Goal: Find specific page/section: Find specific page/section

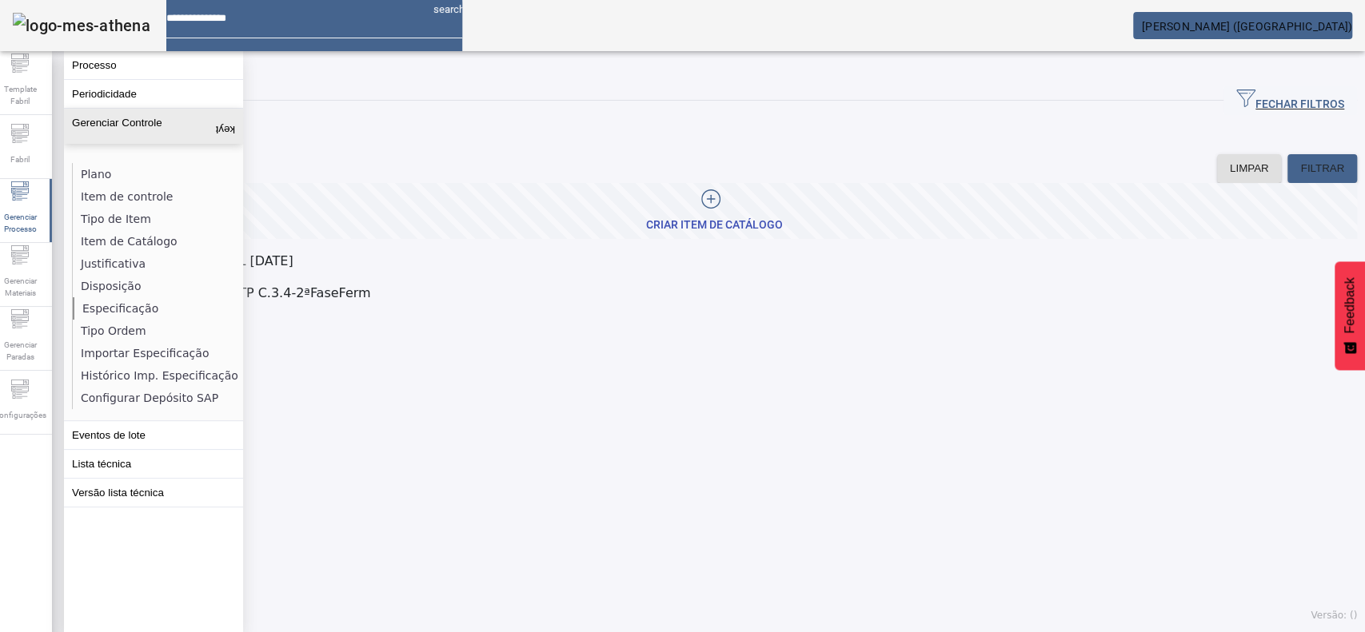
click at [128, 308] on li "Especificação" at bounding box center [157, 308] width 169 height 22
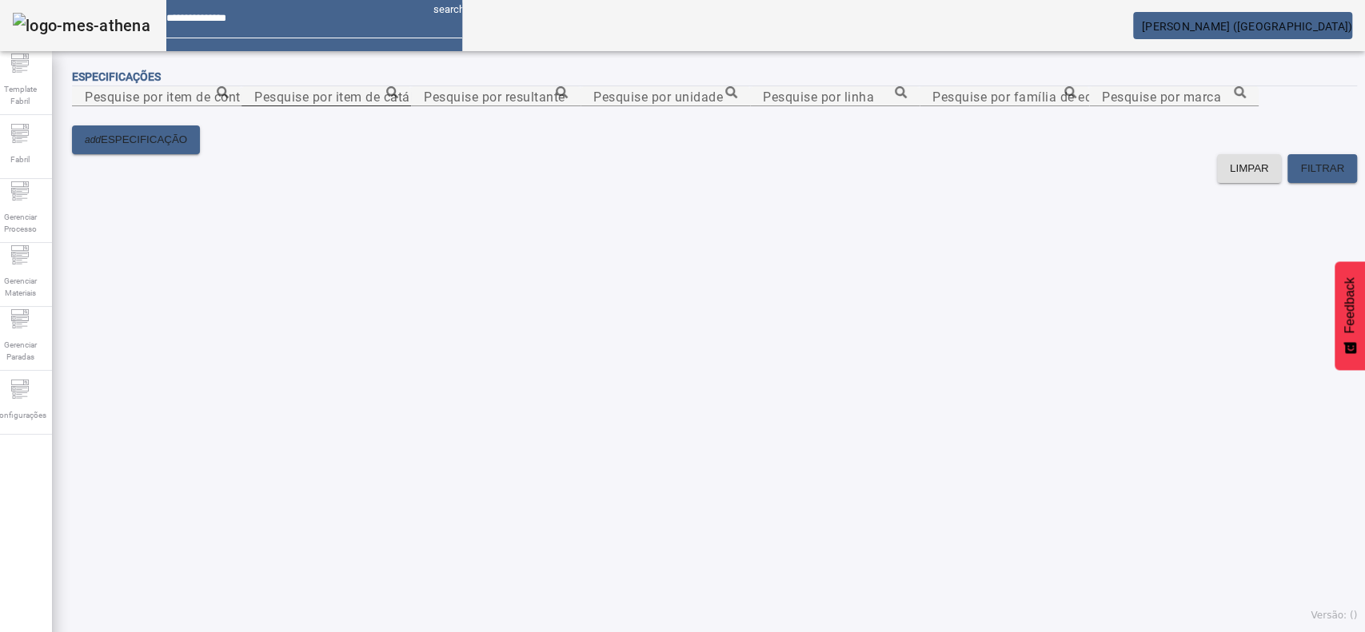
click at [398, 106] on input "Pesquise por item de catálogo" at bounding box center [326, 96] width 144 height 19
paste input "**********"
click at [398, 98] on icon at bounding box center [392, 92] width 12 height 12
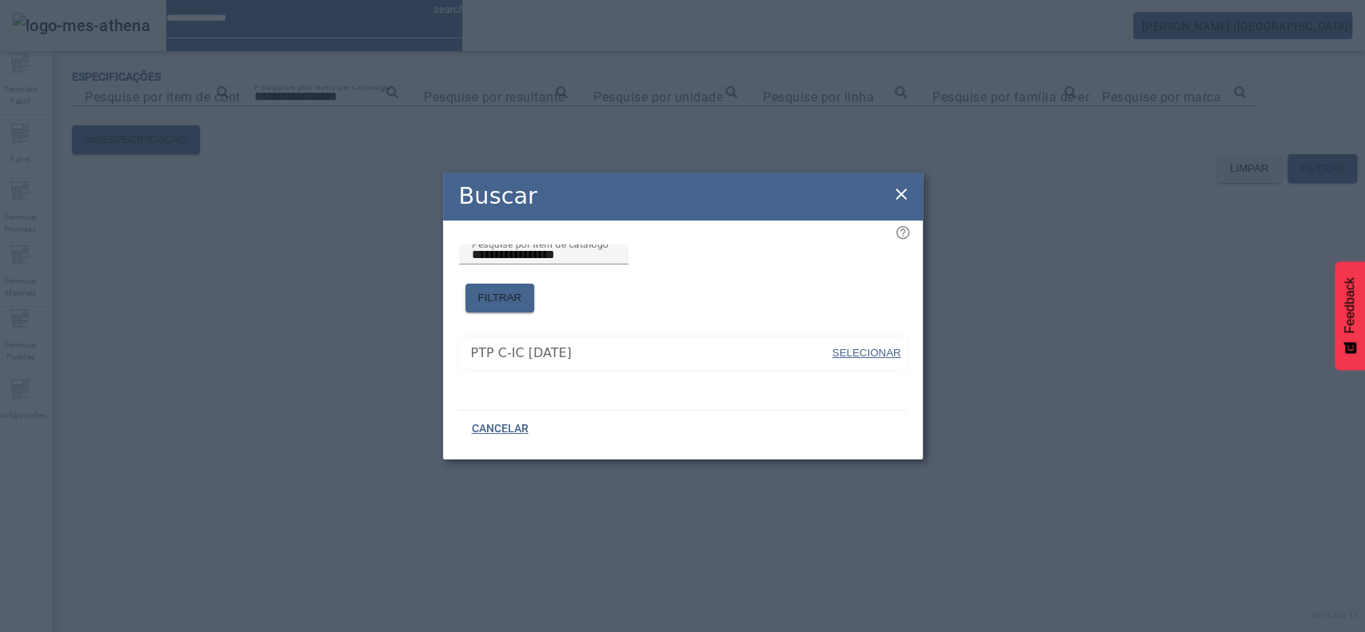
click at [844, 350] on span "SELECIONAR" at bounding box center [866, 353] width 69 height 12
type input "**********"
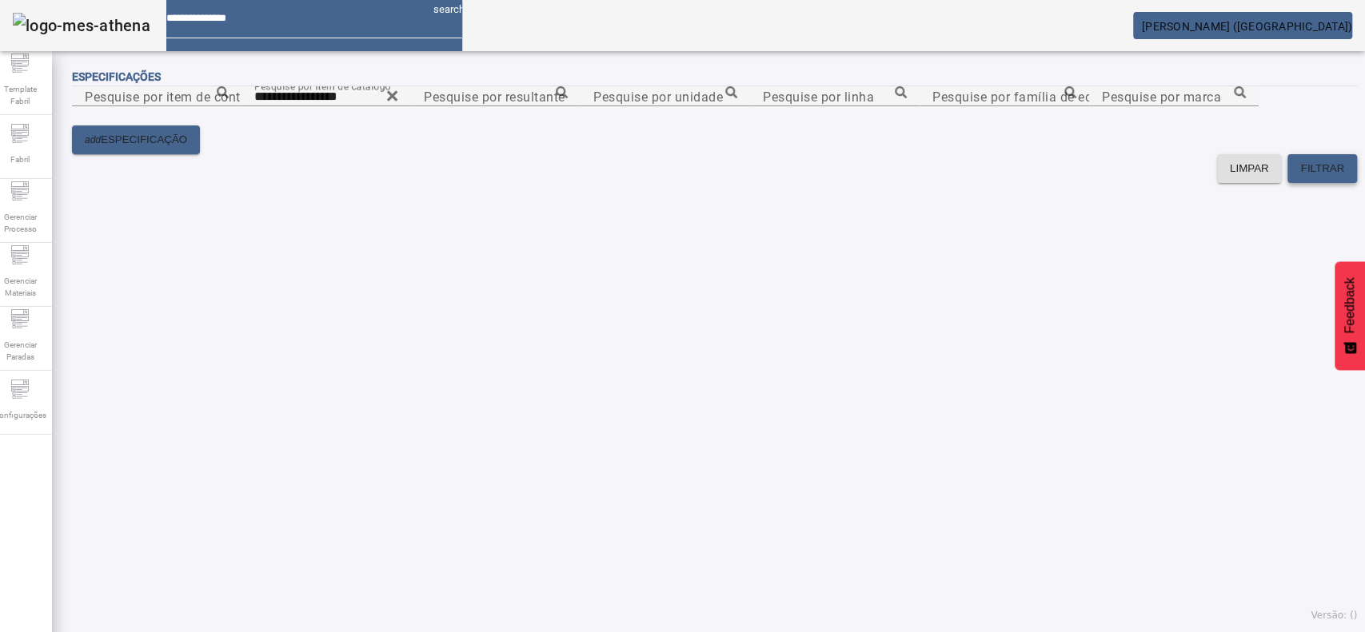
click at [1300, 177] on span "FILTRAR" at bounding box center [1322, 169] width 44 height 16
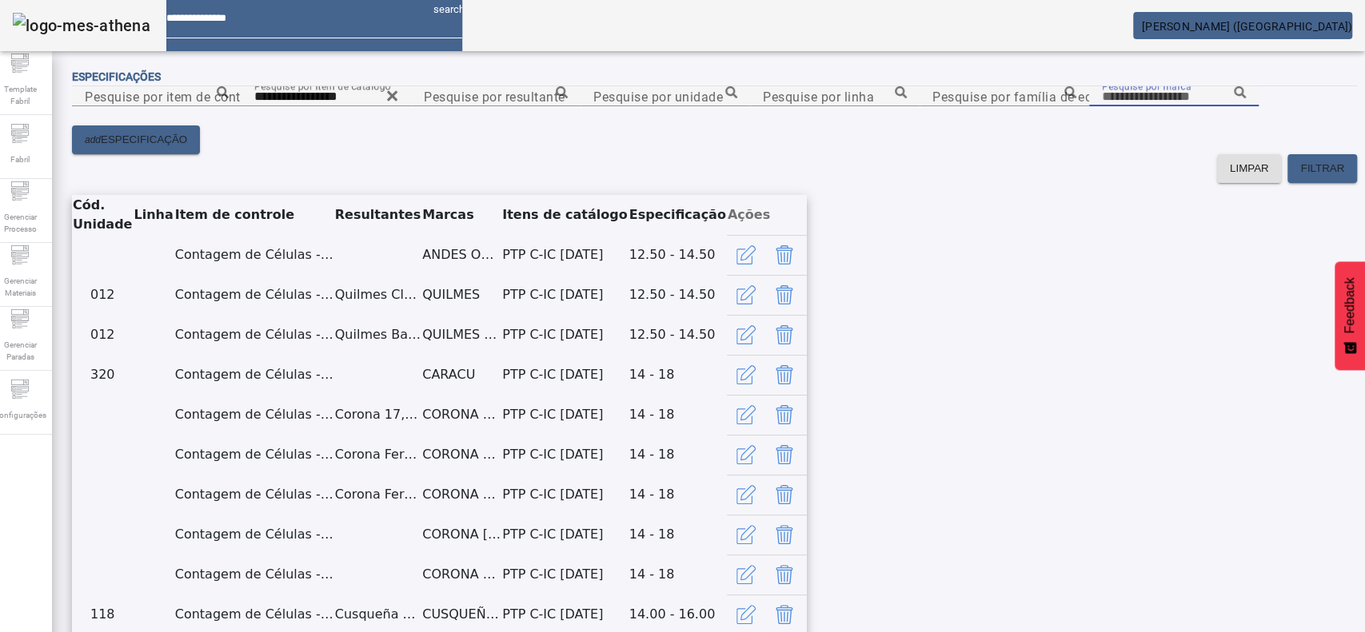
click at [1102, 106] on input "Pesquise por marca" at bounding box center [1174, 96] width 144 height 19
click at [1234, 98] on icon at bounding box center [1240, 92] width 12 height 12
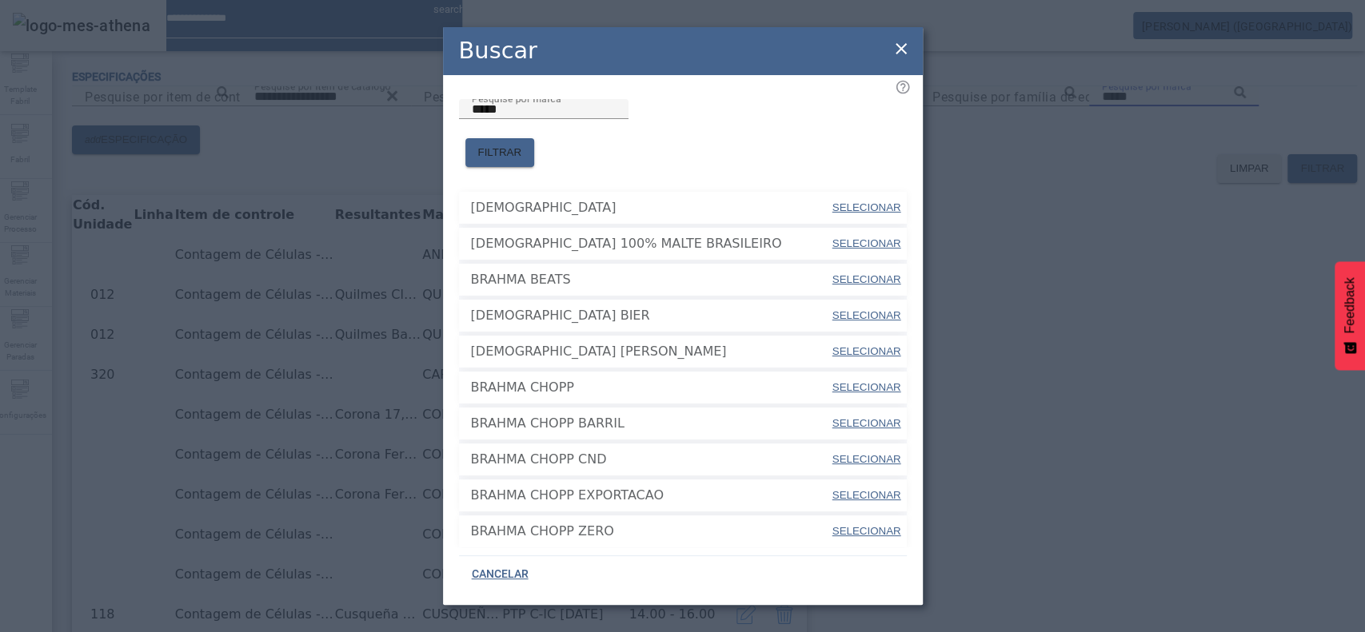
click at [832, 381] on span "SELECIONAR" at bounding box center [866, 387] width 69 height 12
type input "**********"
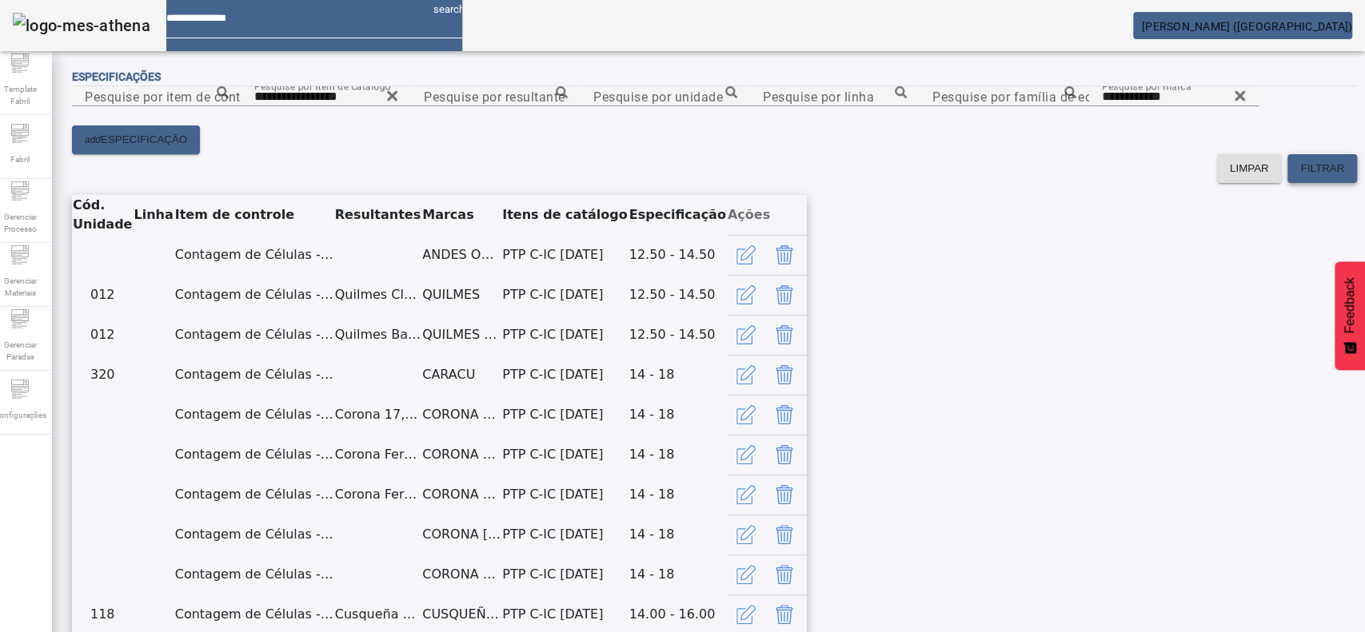
click at [1299, 188] on span at bounding box center [1322, 168] width 70 height 38
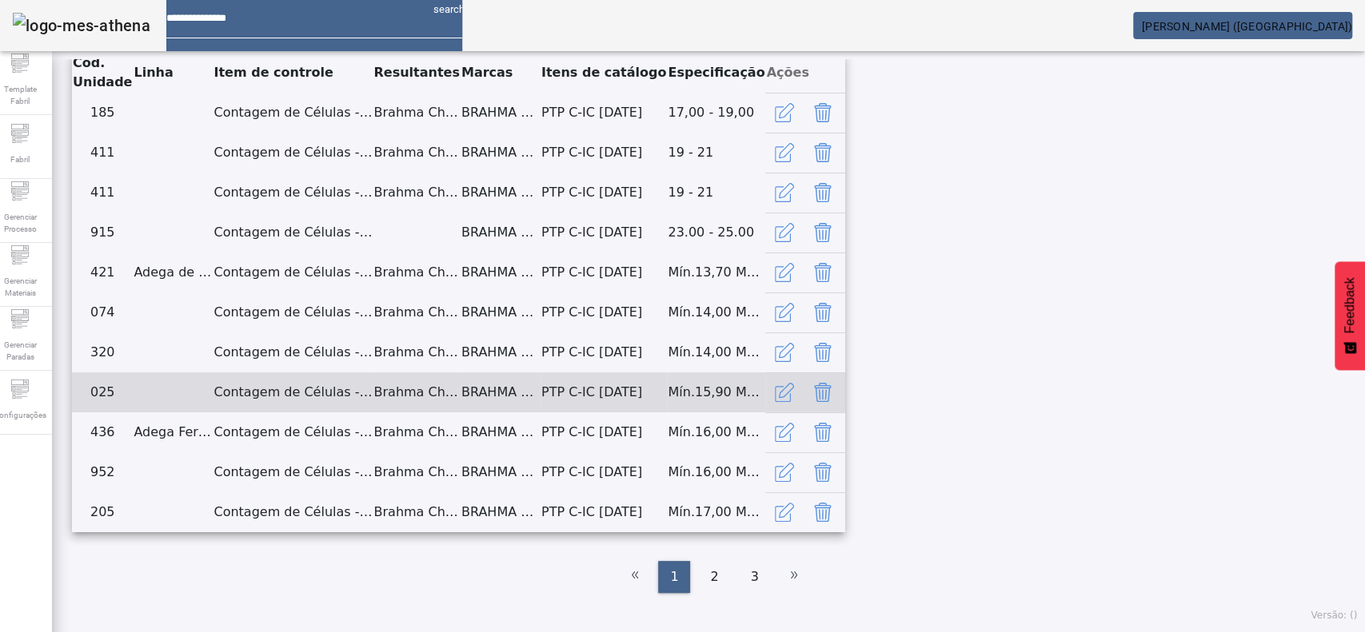
scroll to position [904, 0]
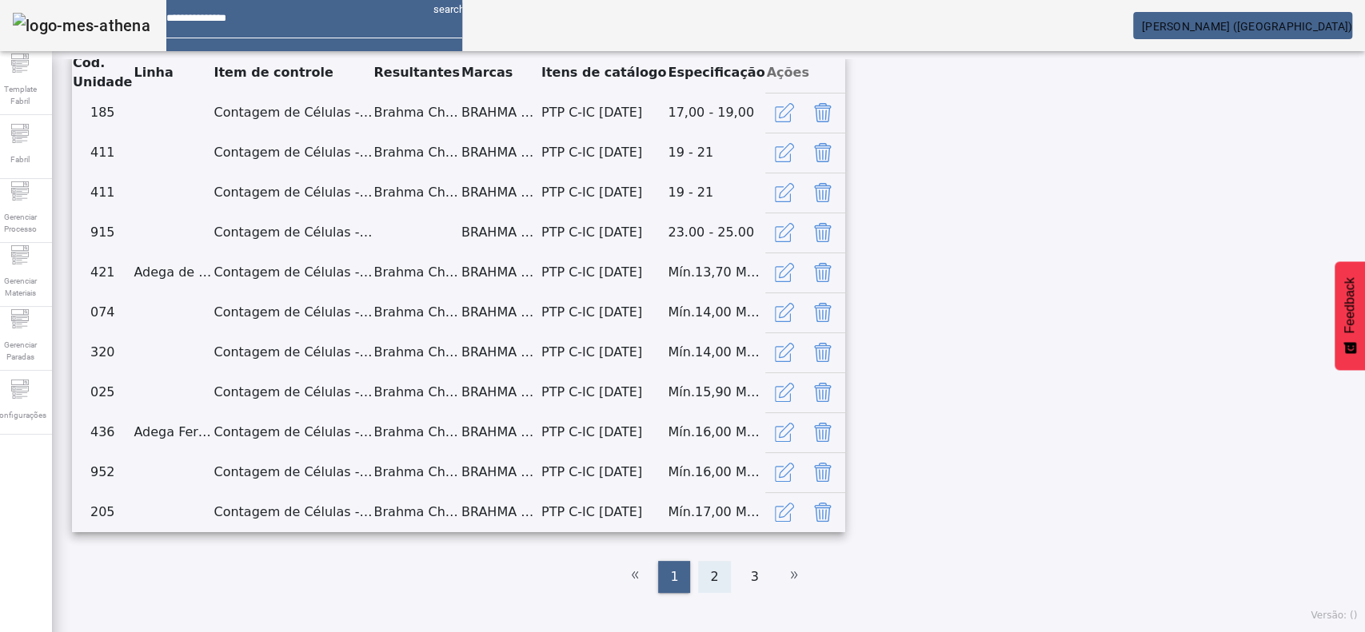
click at [710, 578] on span "2" at bounding box center [714, 577] width 8 height 19
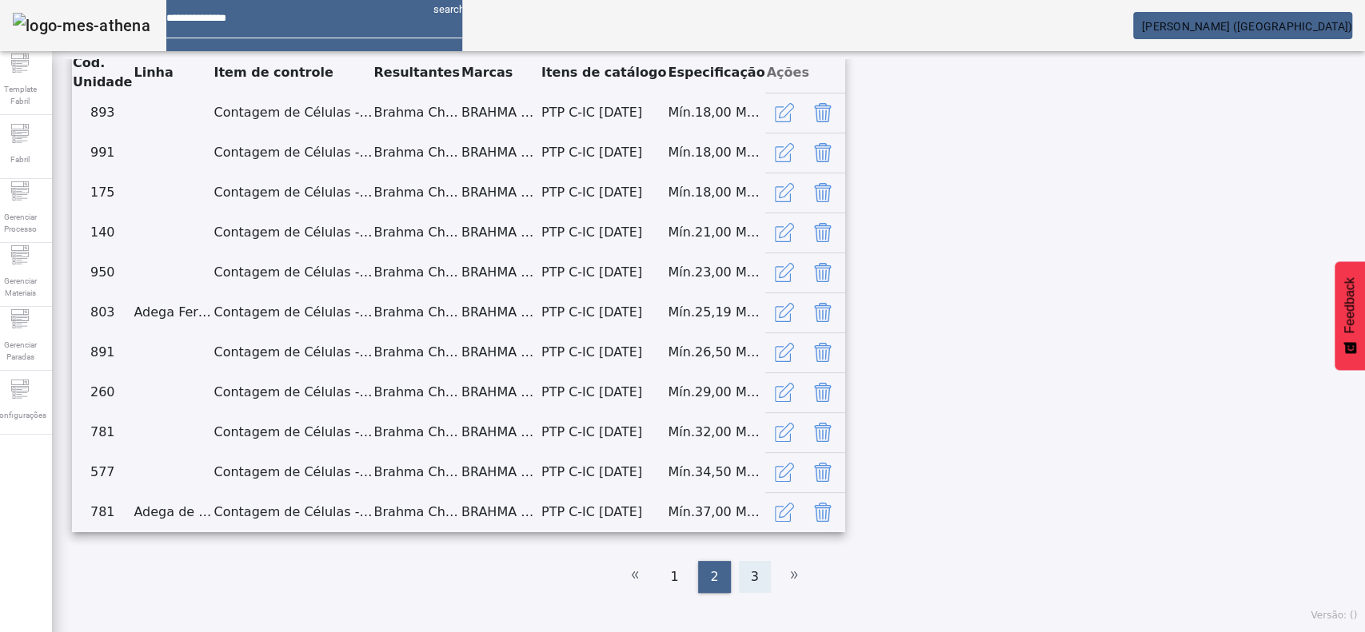
click at [751, 580] on span "3" at bounding box center [755, 577] width 8 height 19
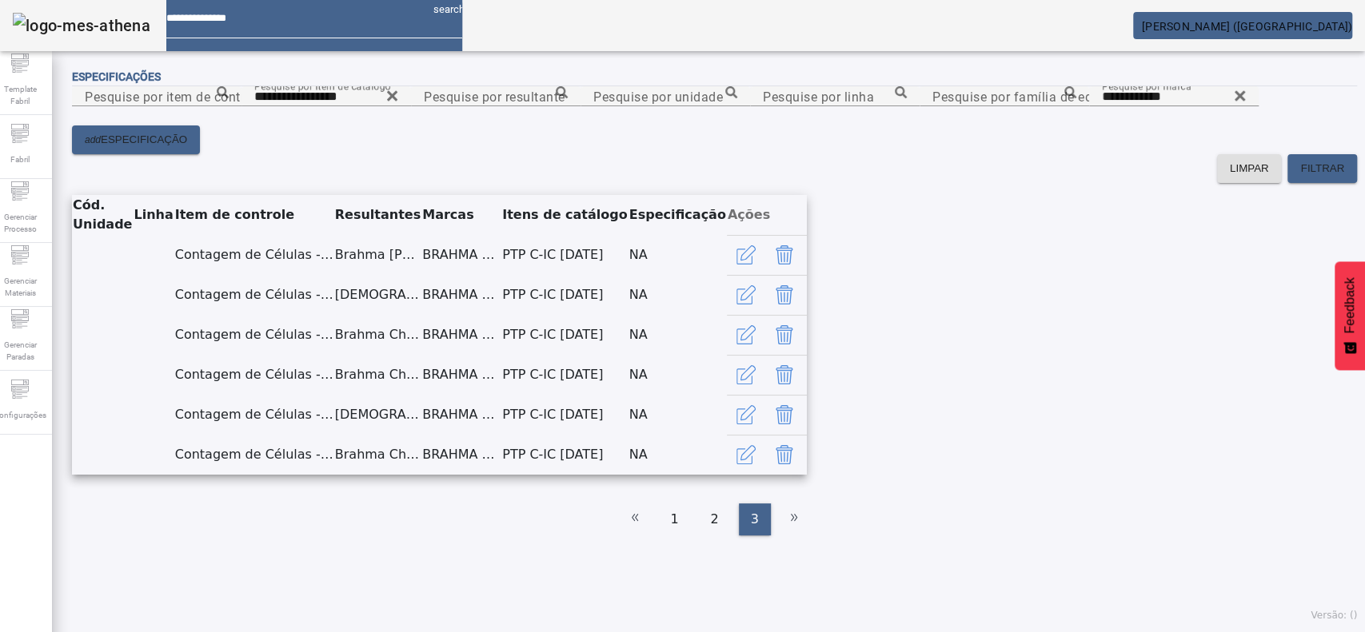
scroll to position [453, 0]
click at [710, 529] on span "2" at bounding box center [714, 519] width 8 height 19
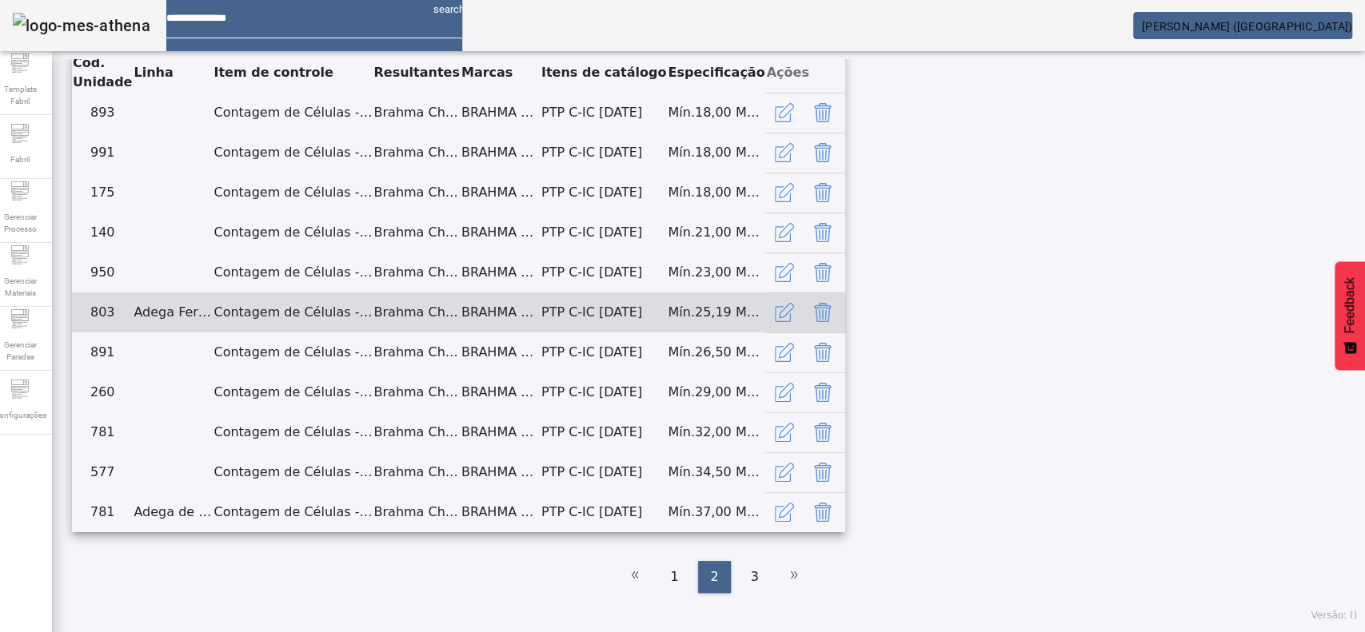
scroll to position [904, 0]
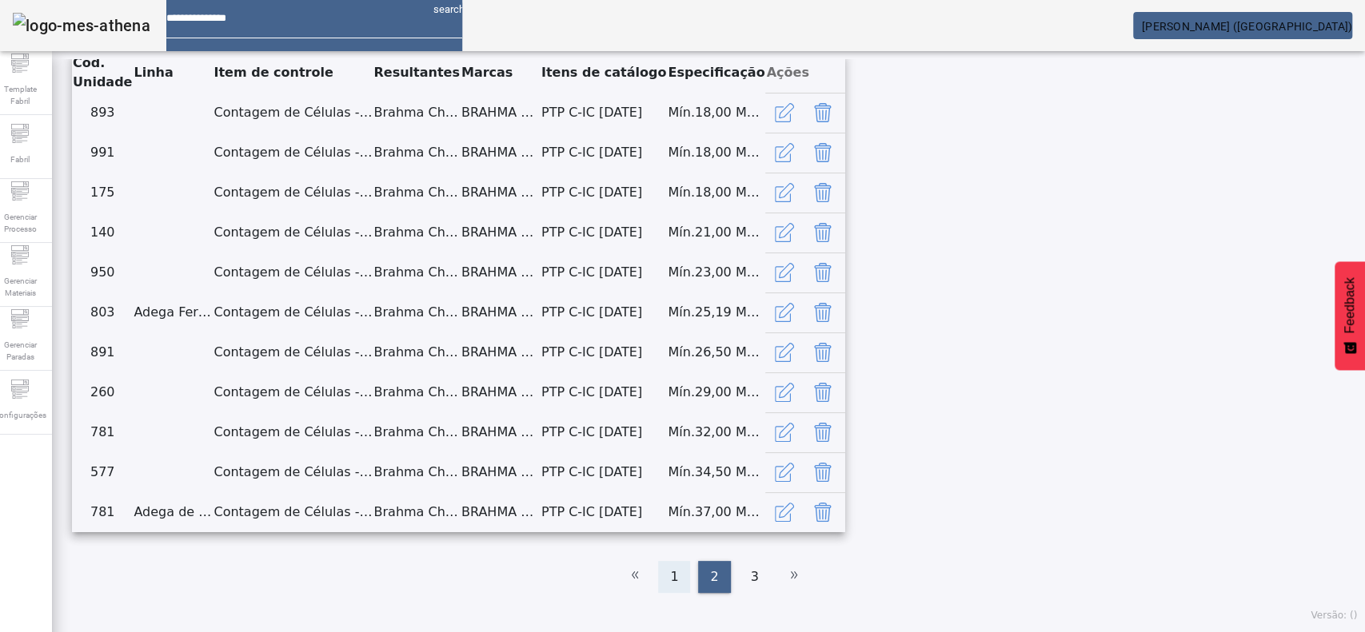
click at [672, 575] on div "1" at bounding box center [674, 577] width 32 height 32
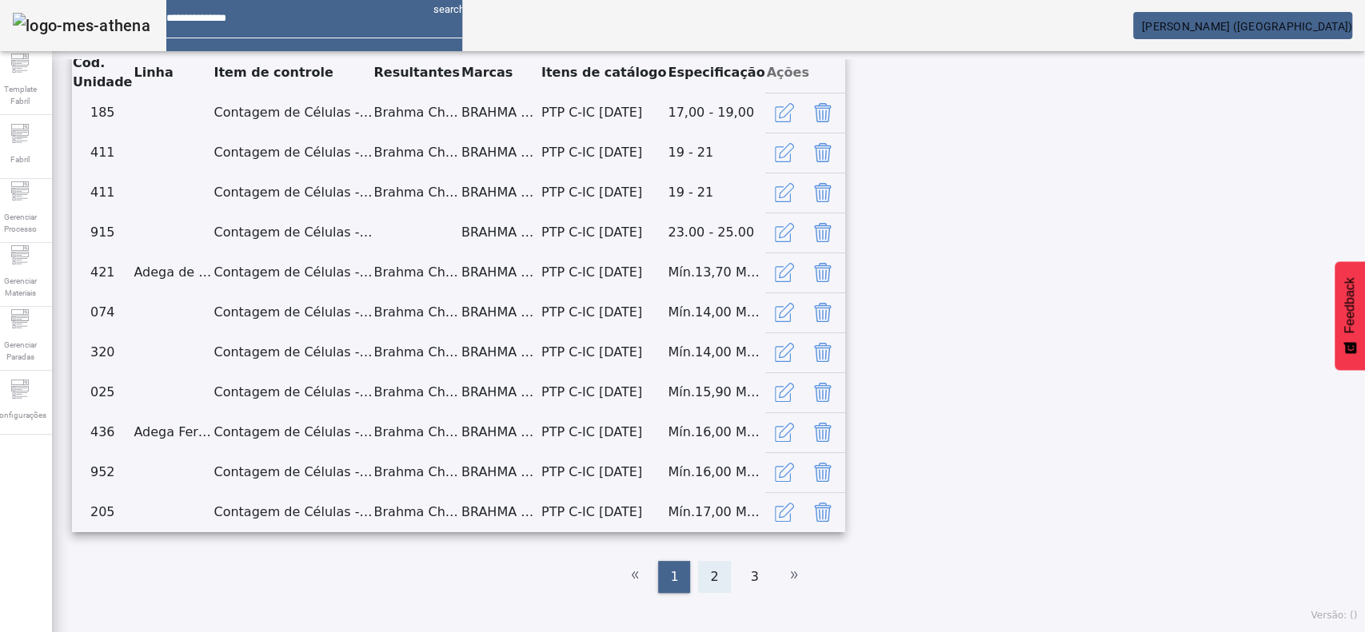
click at [710, 580] on span "2" at bounding box center [714, 577] width 8 height 19
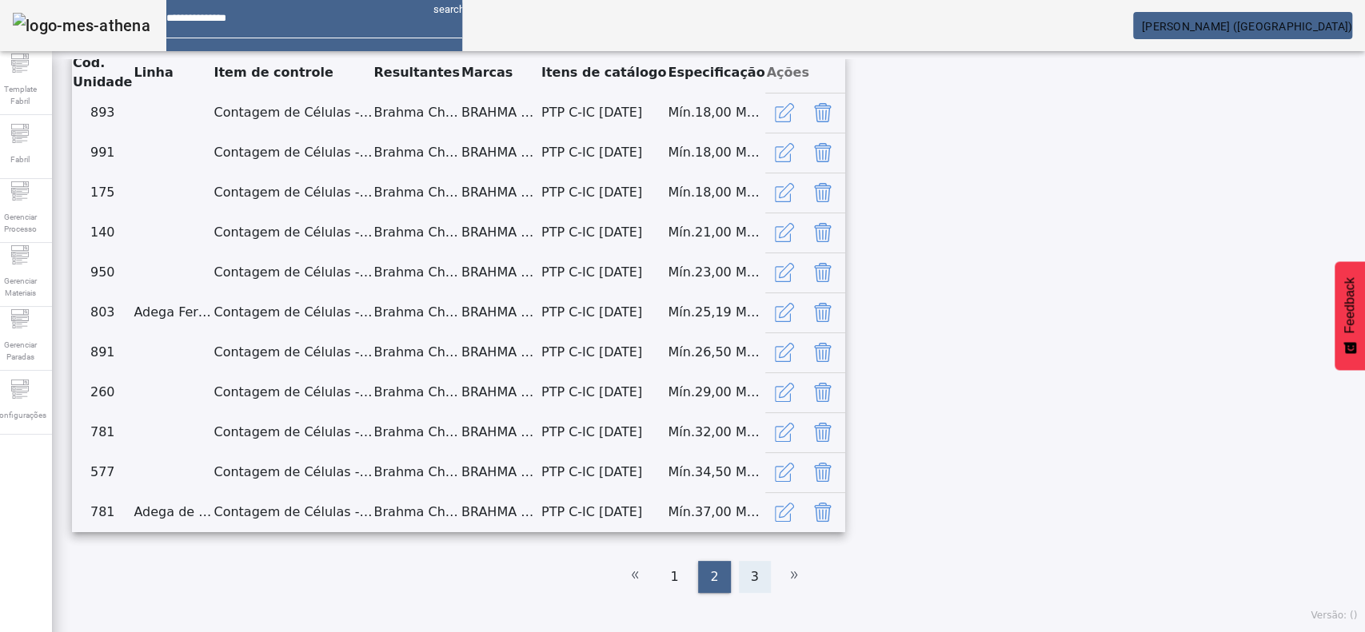
click at [751, 578] on div "3" at bounding box center [755, 577] width 32 height 32
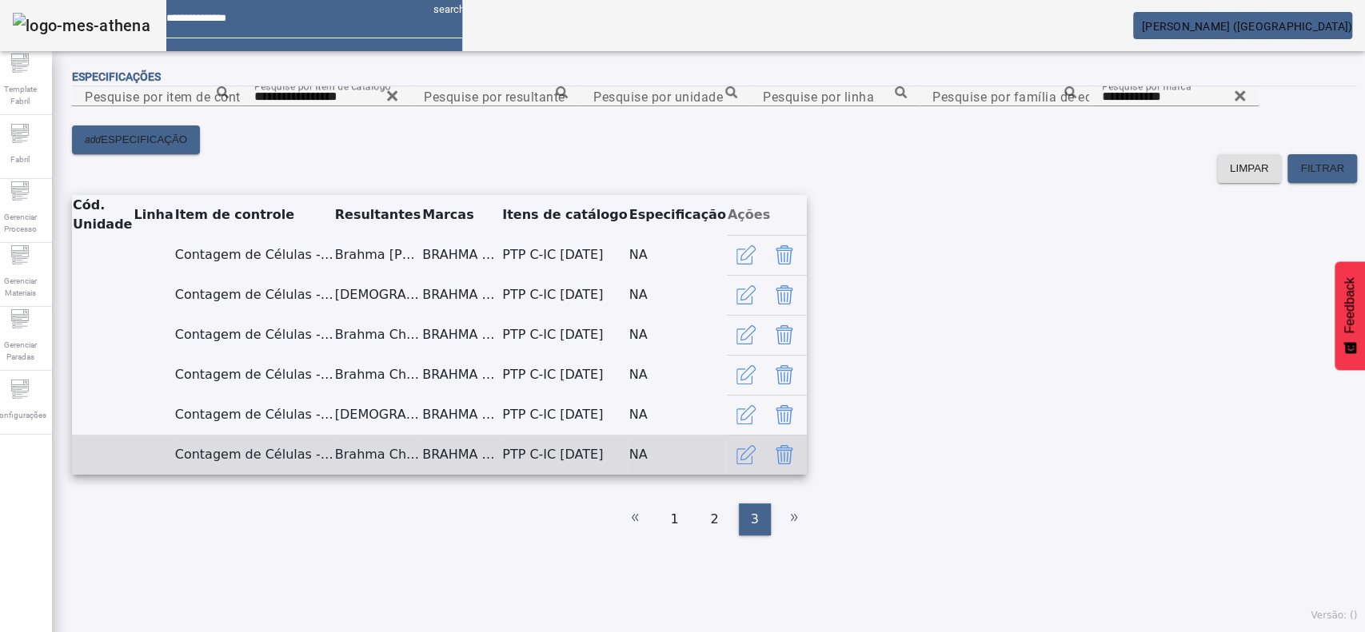
scroll to position [453, 0]
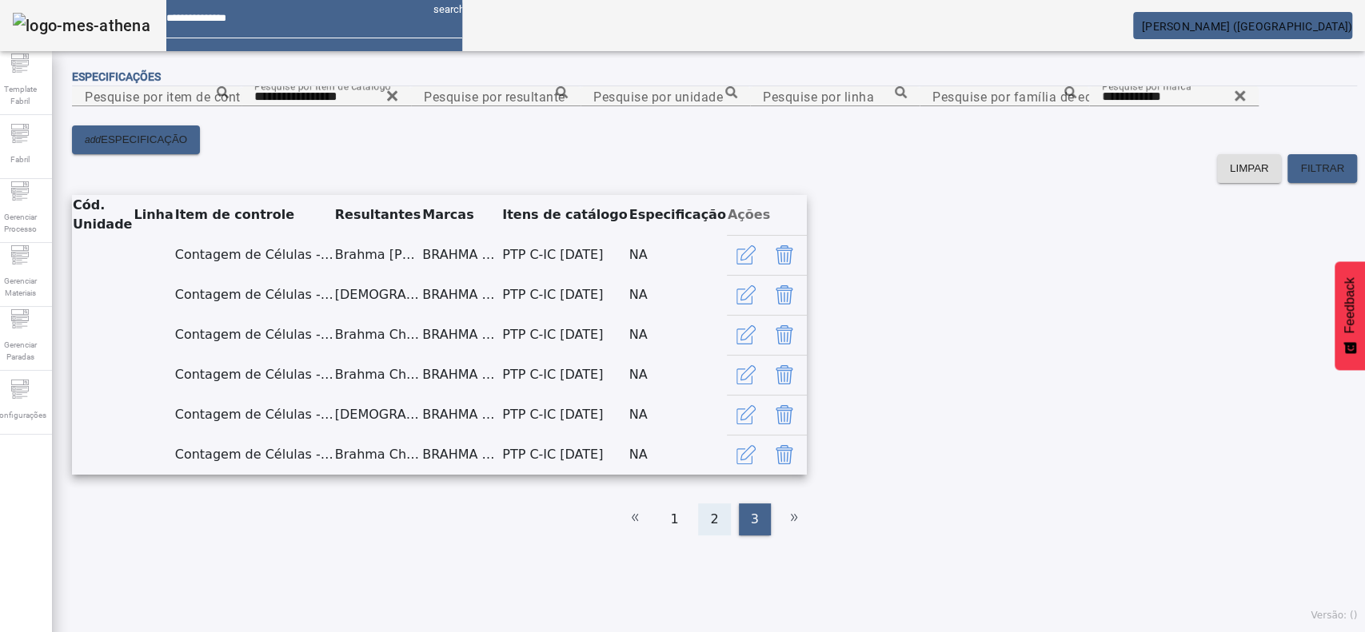
click at [710, 529] on span "2" at bounding box center [714, 519] width 8 height 19
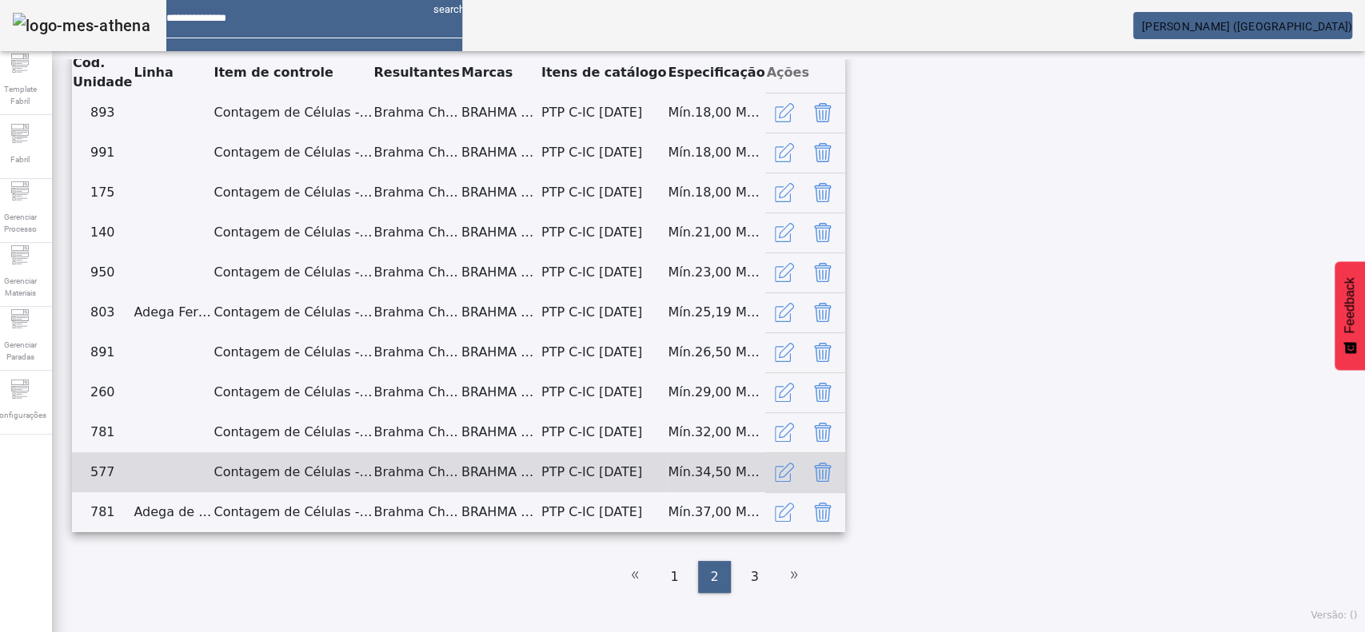
scroll to position [0, 0]
